Goal: Check status

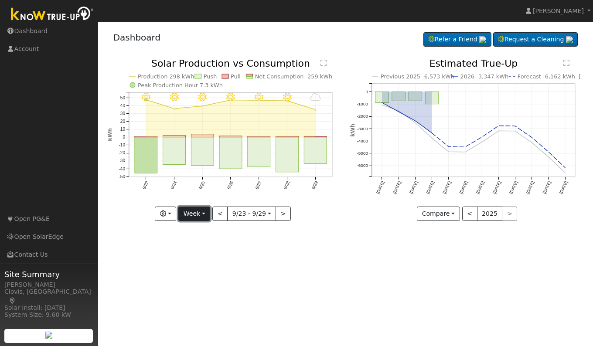
click at [202, 216] on button "Week" at bounding box center [194, 214] width 32 height 15
click at [201, 230] on link "Day" at bounding box center [209, 232] width 61 height 12
type input "[DATE]"
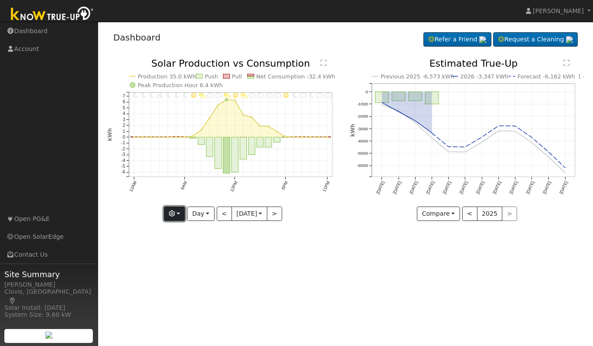
click at [171, 213] on icon "button" at bounding box center [172, 214] width 6 height 6
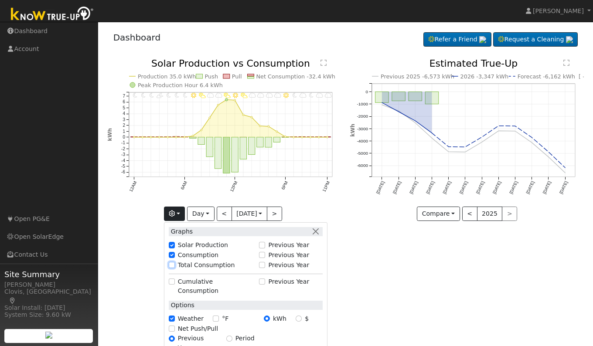
click at [170, 264] on input "Total Consumption" at bounding box center [172, 265] width 6 height 6
checkbox input "true"
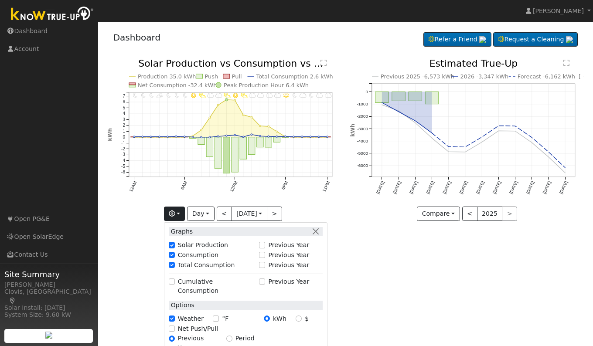
click at [416, 298] on div "User Profile First name Last name Email Email Notifications No Emails No Emails…" at bounding box center [345, 184] width 495 height 325
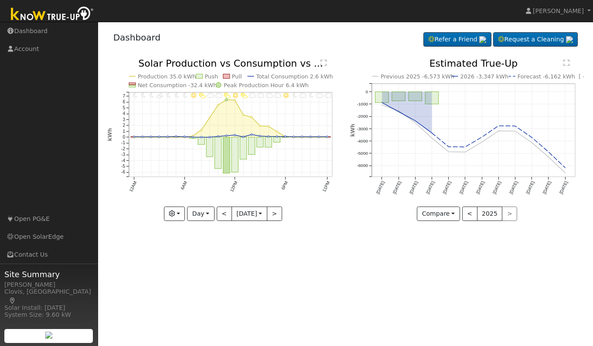
click at [326, 63] on text "" at bounding box center [324, 62] width 6 height 7
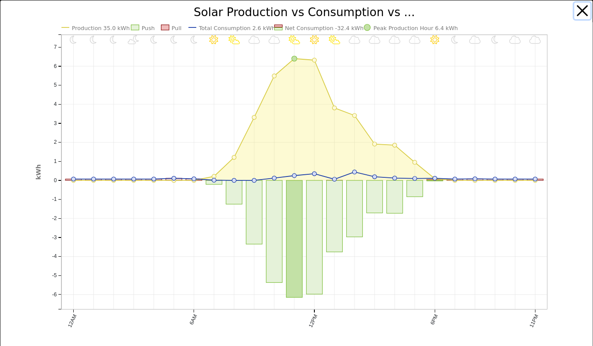
click at [575, 12] on button "button" at bounding box center [583, 11] width 17 height 17
